Goal: Task Accomplishment & Management: Use online tool/utility

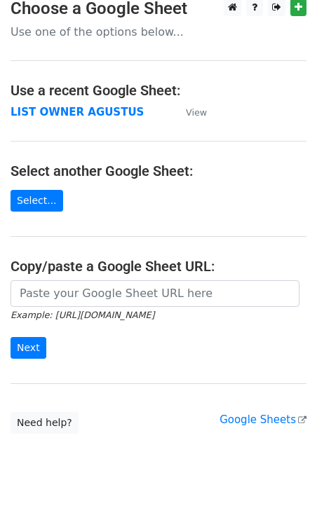
scroll to position [15, 0]
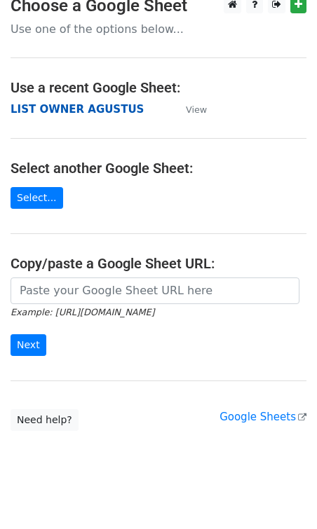
click at [92, 111] on strong "LIST OWNER AGUSTUS" at bounding box center [77, 109] width 133 height 13
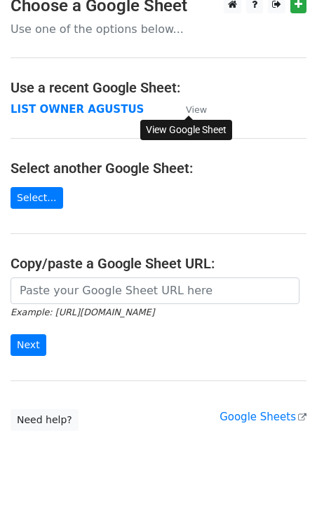
click at [198, 113] on small "View" at bounding box center [196, 109] width 21 height 11
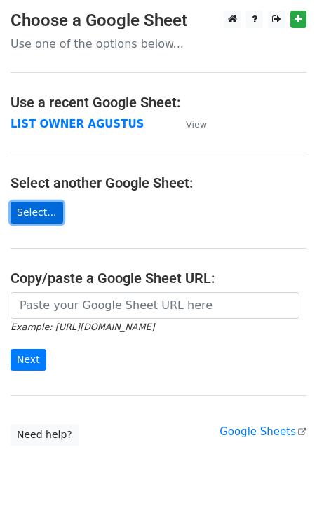
click at [43, 213] on link "Select..." at bounding box center [37, 213] width 53 height 22
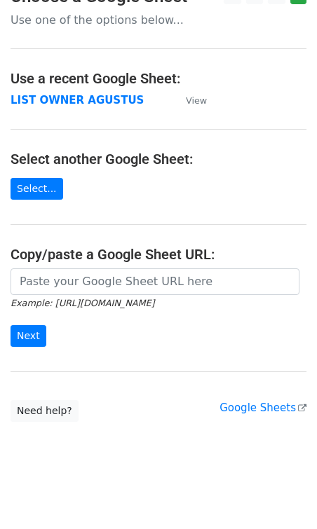
scroll to position [29, 0]
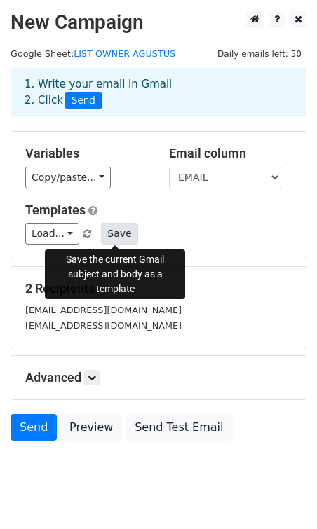
scroll to position [31, 0]
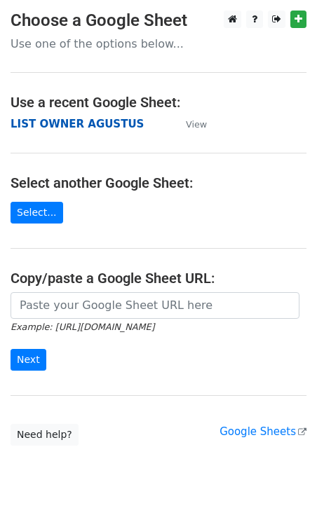
click at [90, 125] on strong "LIST OWNER AGUSTUS" at bounding box center [77, 124] width 133 height 13
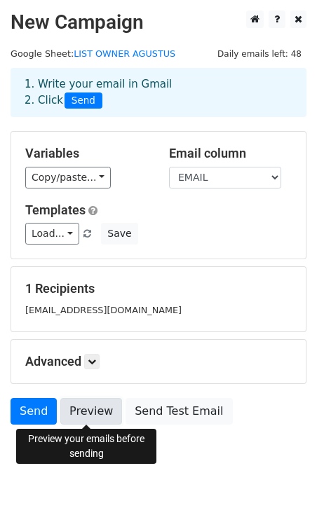
click at [109, 414] on link "Preview" at bounding box center [91, 411] width 62 height 27
click at [95, 408] on link "Preview" at bounding box center [91, 411] width 62 height 27
